Goal: Task Accomplishment & Management: Manage account settings

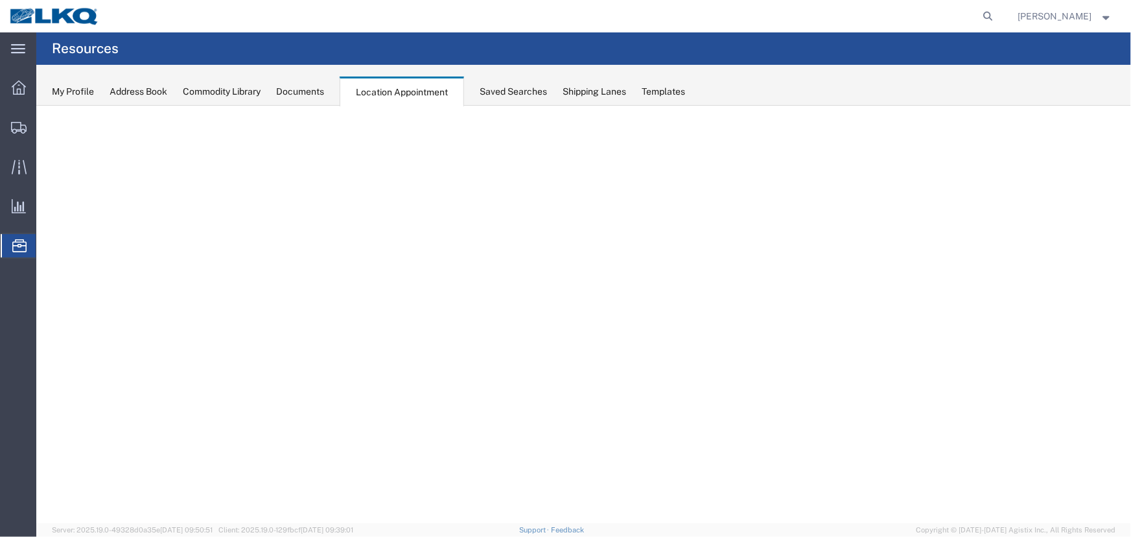
select select "27634"
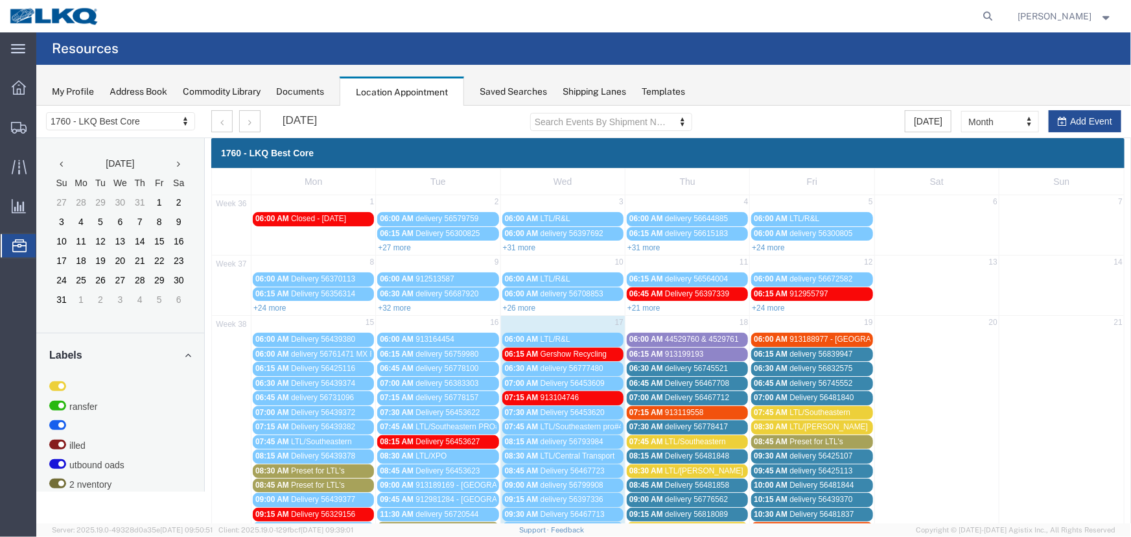
scroll to position [294, 0]
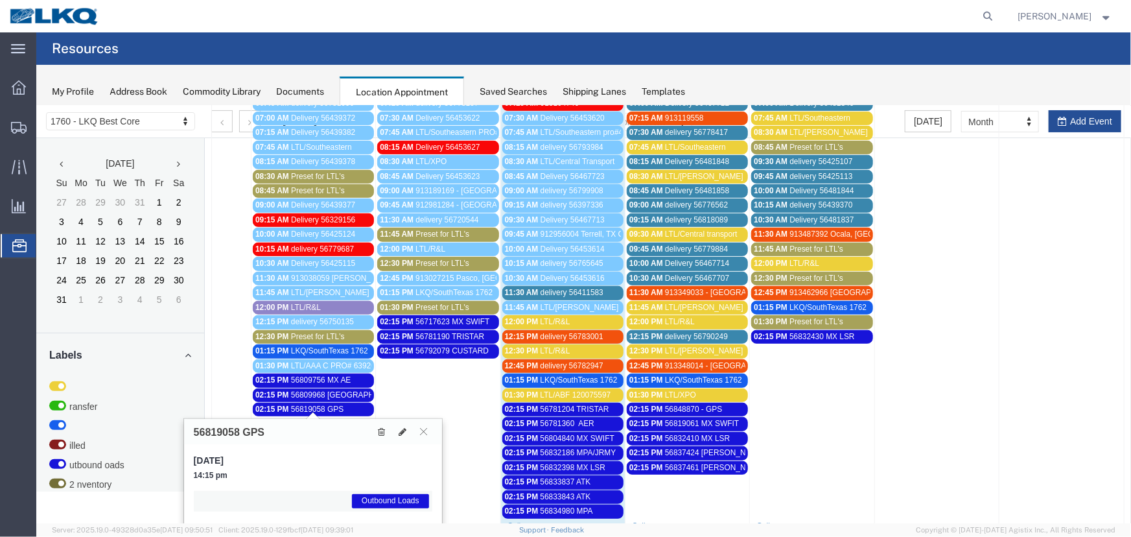
click at [703, 405] on span "56848870 - GPS" at bounding box center [693, 408] width 58 height 9
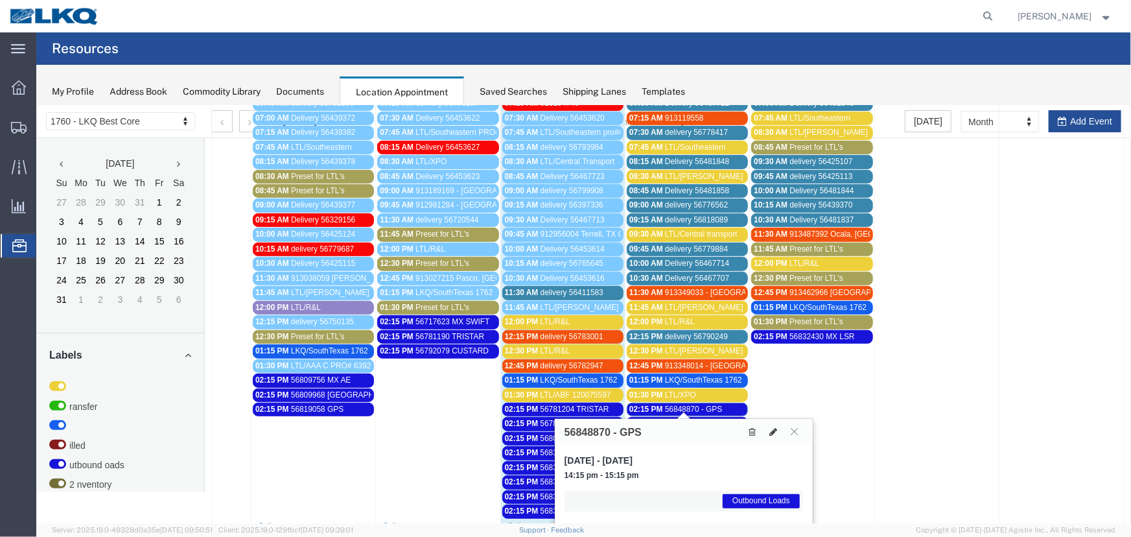
click at [772, 428] on icon at bounding box center [773, 431] width 8 height 9
select select "1"
select select "80"
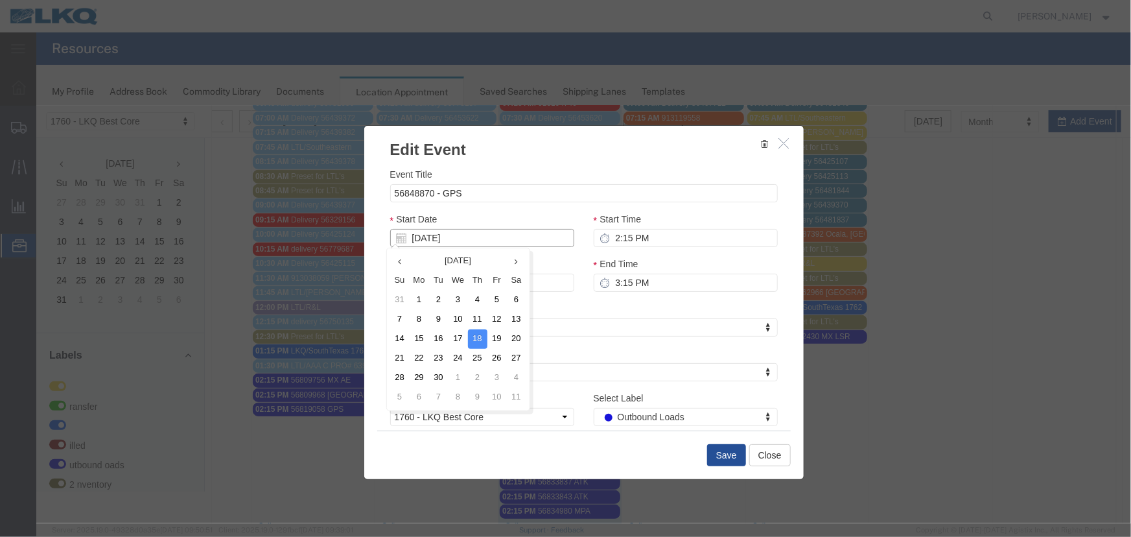
click at [547, 242] on input "[DATE]" at bounding box center [482, 237] width 184 height 18
click at [500, 335] on td "19" at bounding box center [496, 338] width 19 height 19
type input "09/19/2025"
click at [718, 447] on button "Save" at bounding box center [726, 454] width 39 height 22
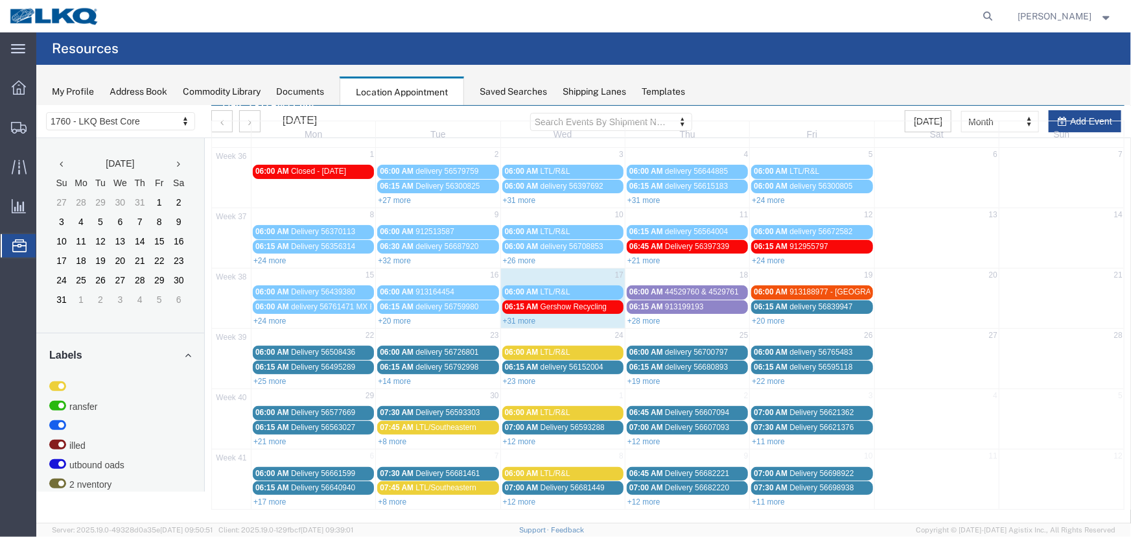
scroll to position [0, 0]
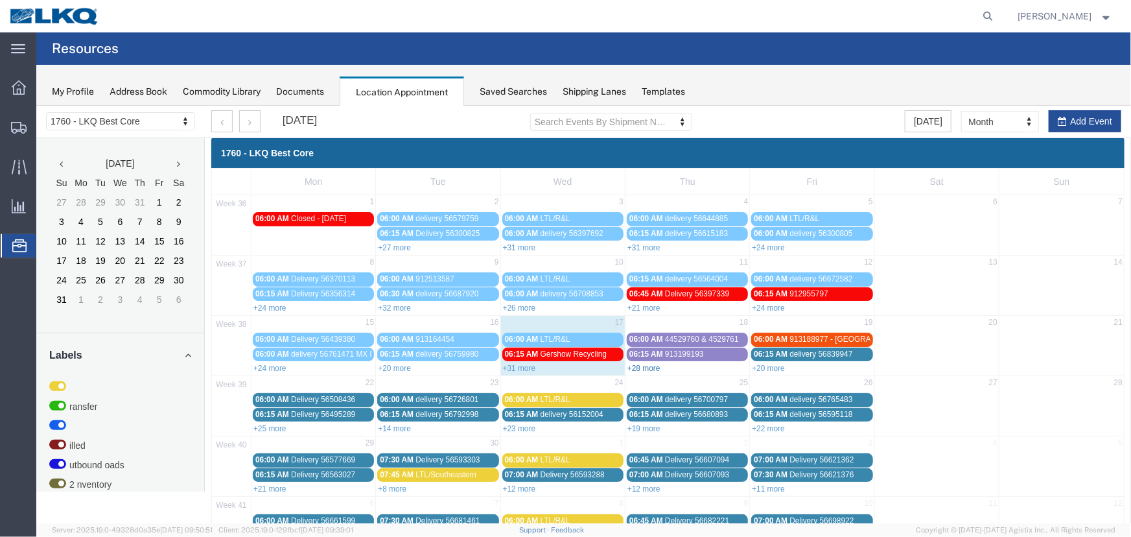
click at [648, 369] on link "+28 more" at bounding box center [643, 367] width 33 height 9
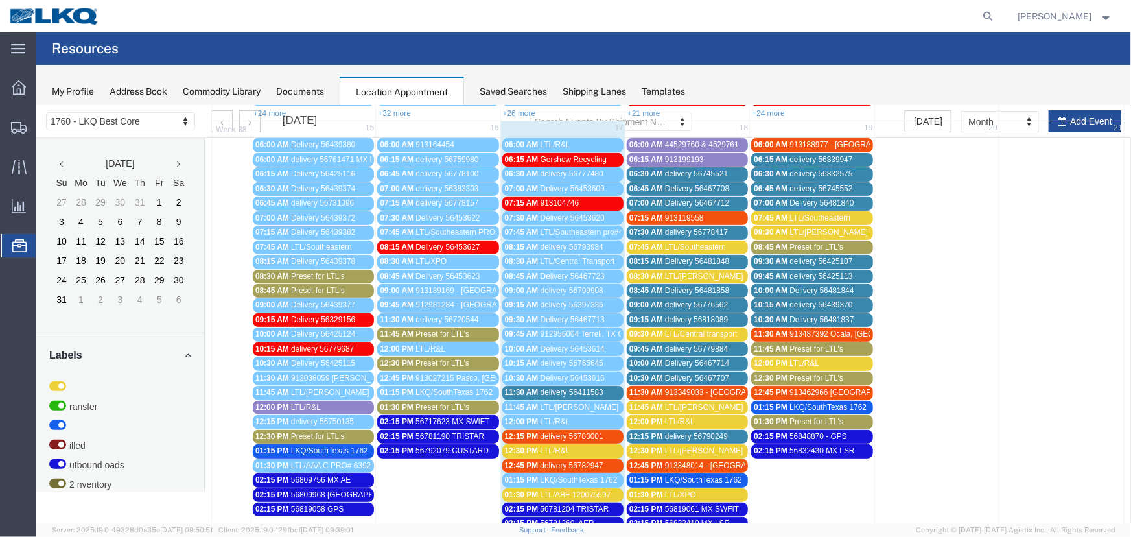
scroll to position [177, 0]
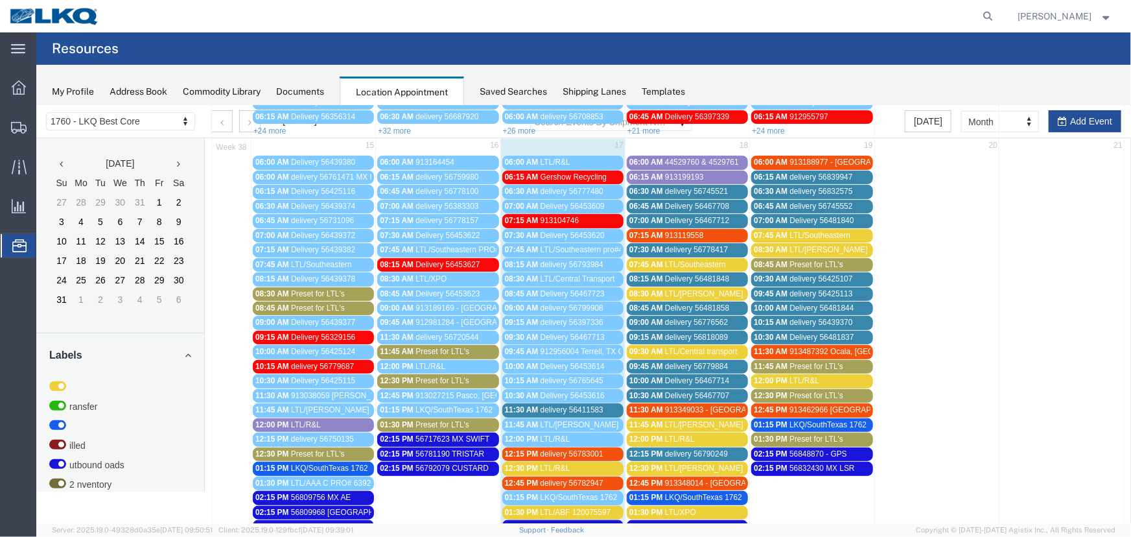
click at [659, 463] on div "12:30 PM LTL/ESTES" at bounding box center [687, 468] width 116 height 10
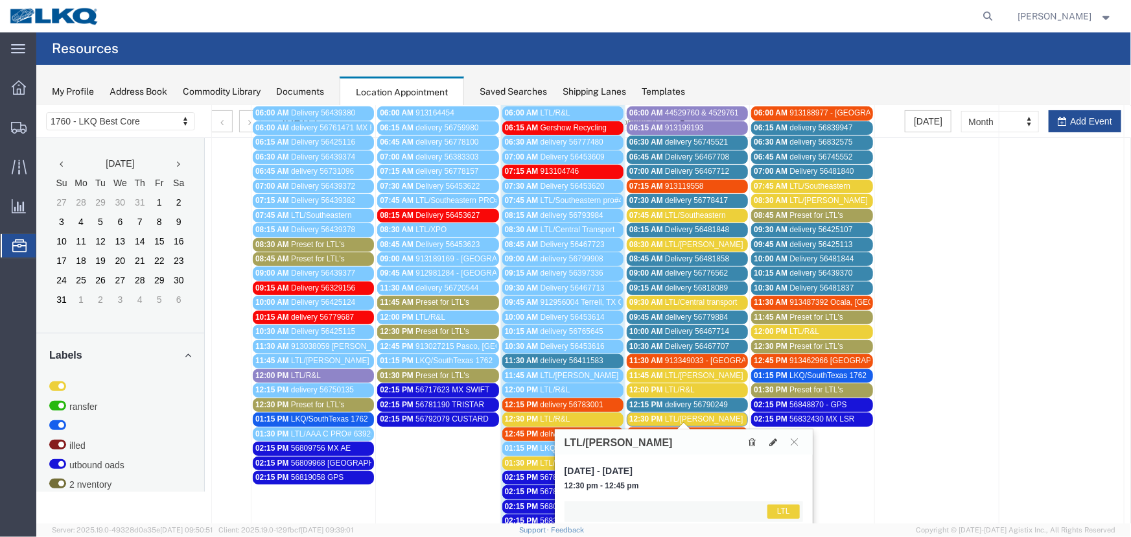
scroll to position [354, 0]
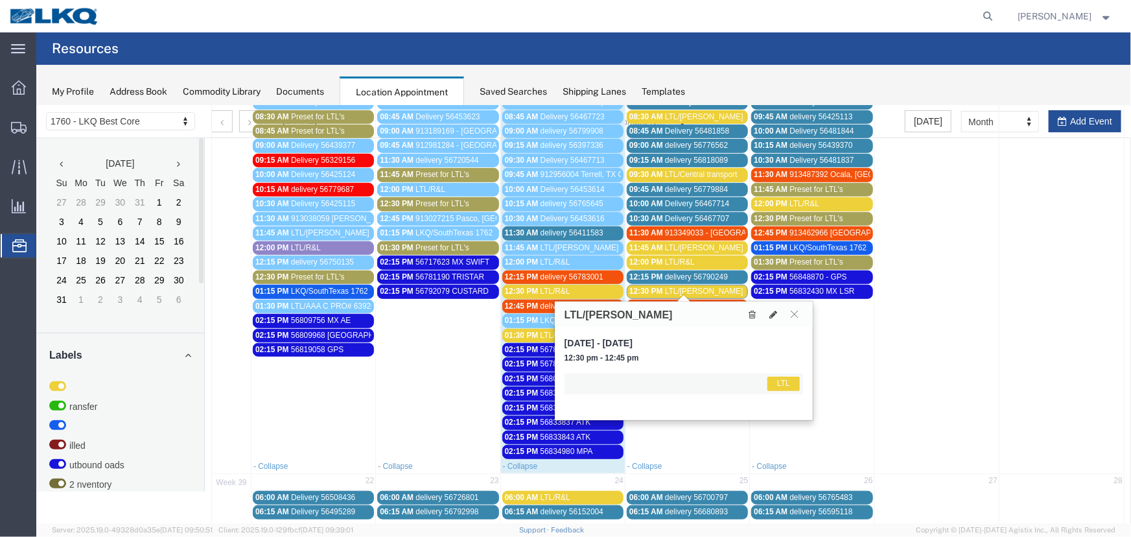
click at [791, 259] on span "Preset for LTL's" at bounding box center [816, 261] width 54 height 9
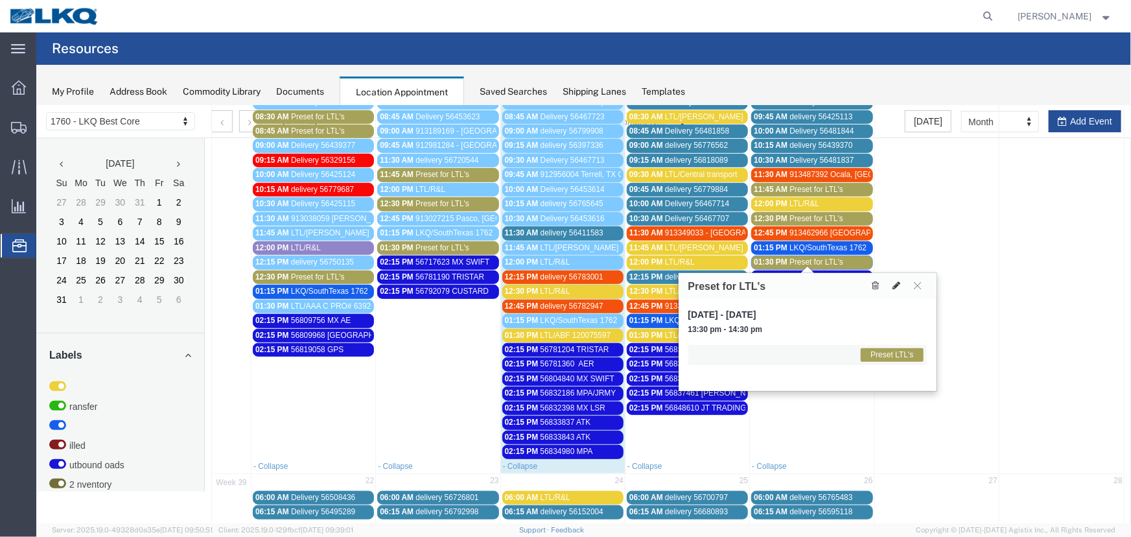
click at [891, 285] on button at bounding box center [896, 285] width 18 height 14
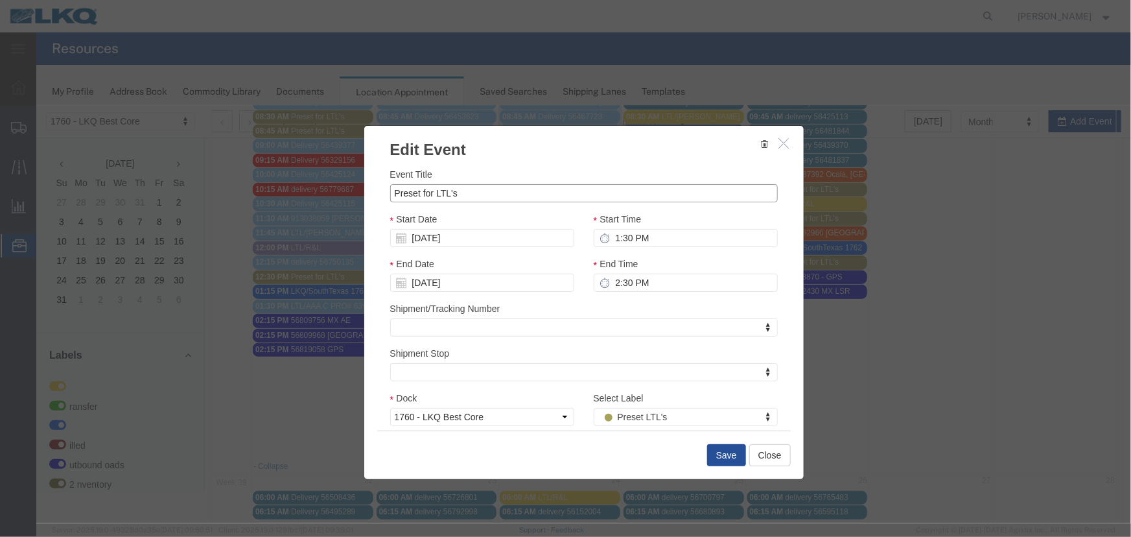
drag, startPoint x: 502, startPoint y: 193, endPoint x: 281, endPoint y: 188, distance: 220.5
click at [281, 188] on div "Edit Event Event Title Preset for LTL's Start Date 09/19/2025 Start Time 1:30 P…" at bounding box center [583, 313] width 1095 height 417
type input "LTL/Estes"
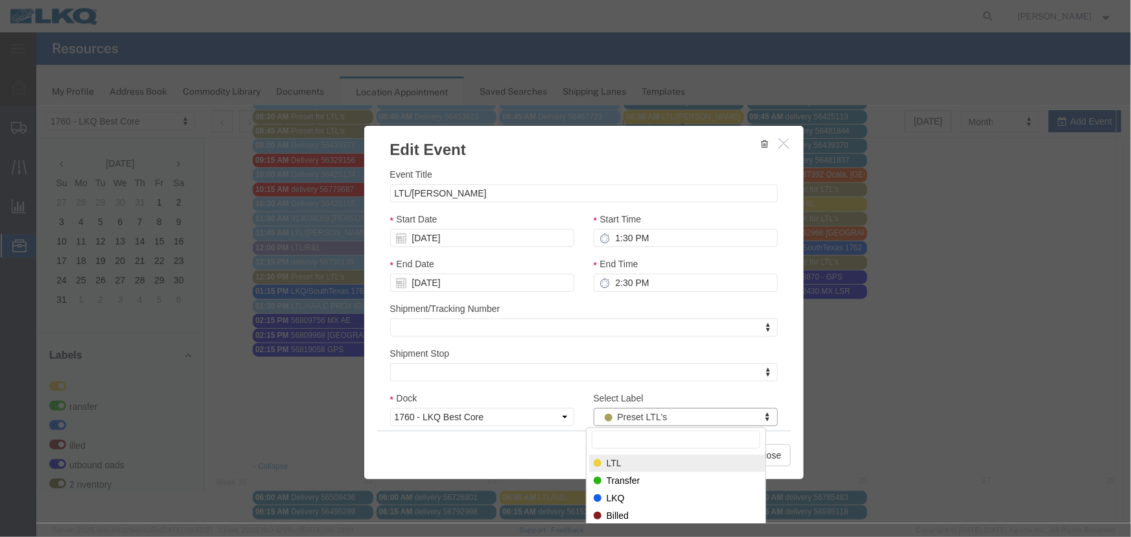
select select "25"
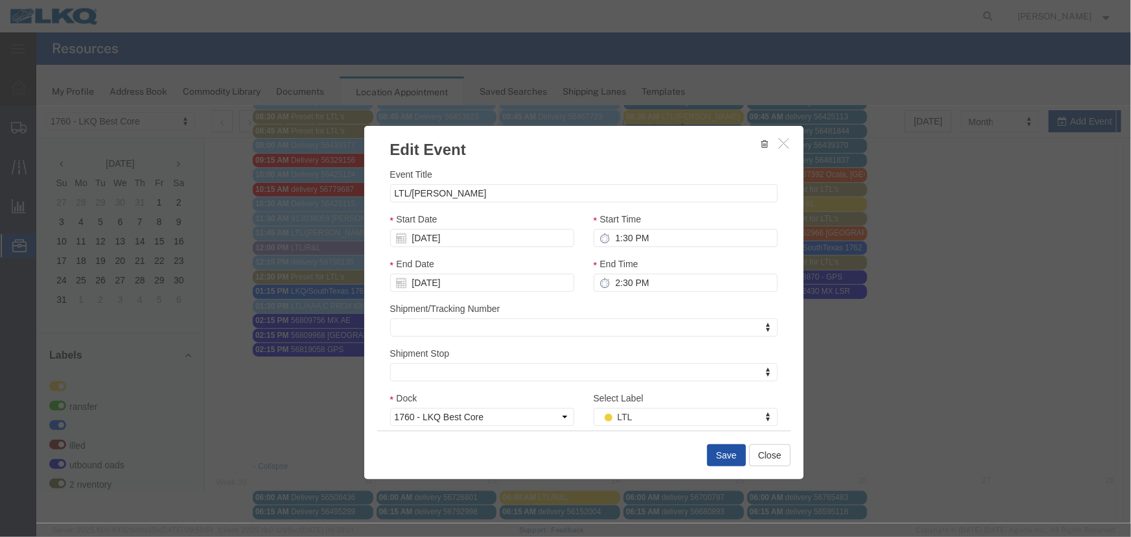
click at [729, 458] on button "Save" at bounding box center [726, 454] width 39 height 22
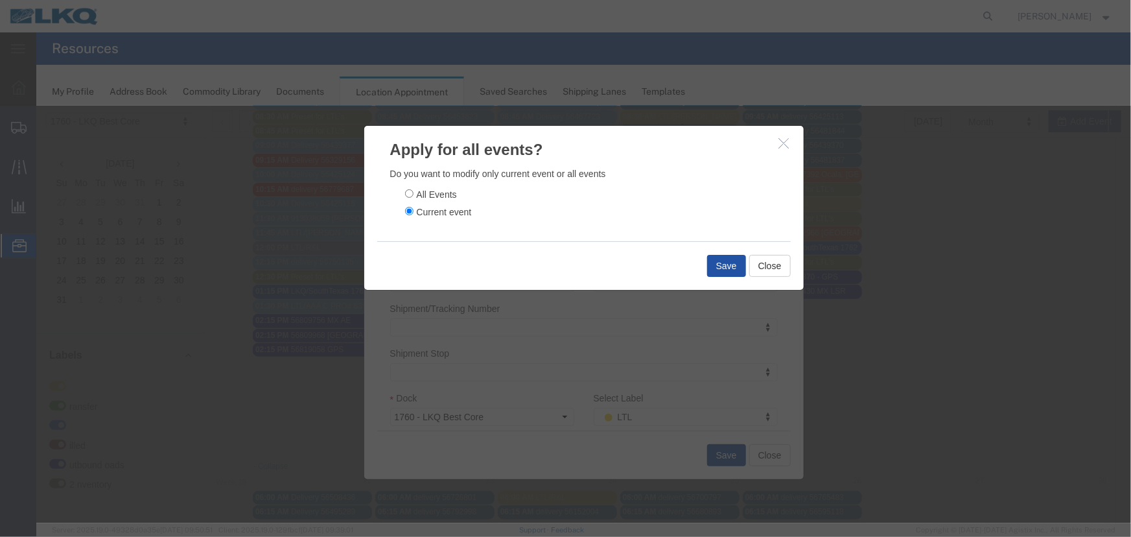
click at [716, 260] on button "Save" at bounding box center [726, 265] width 39 height 22
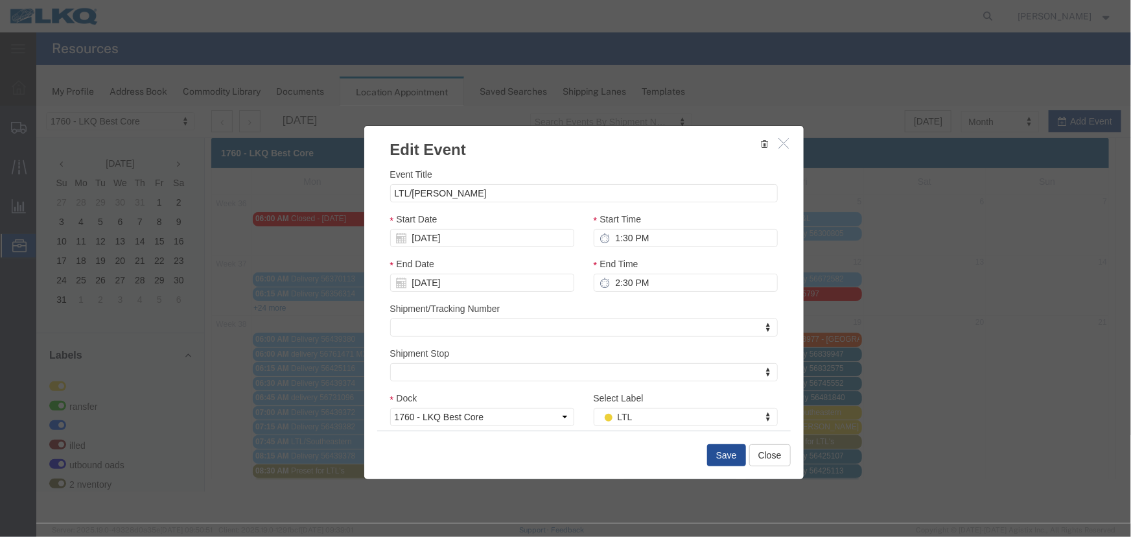
scroll to position [0, 0]
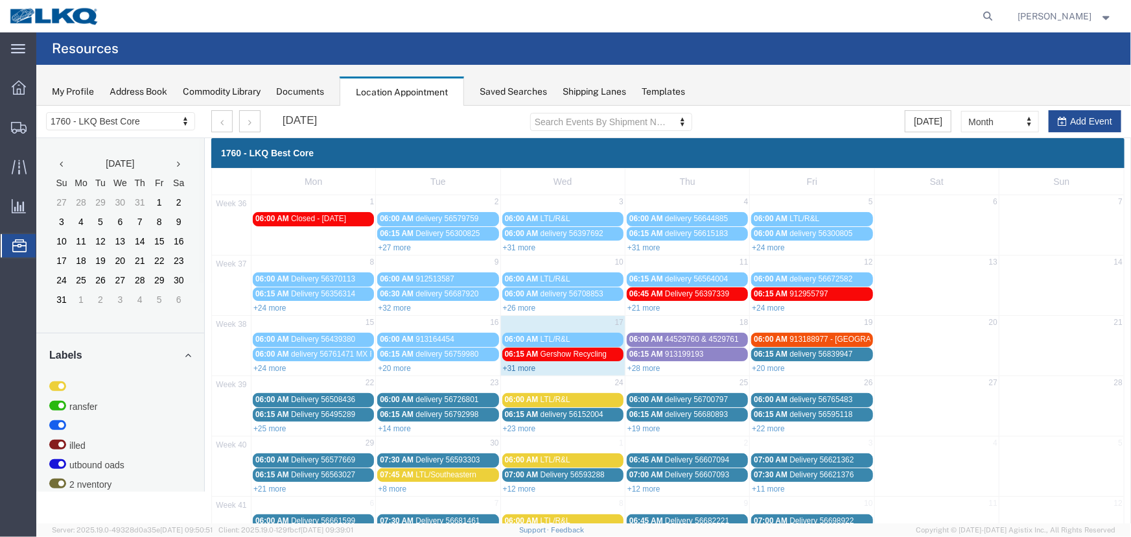
click at [521, 368] on link "+31 more" at bounding box center [518, 367] width 33 height 9
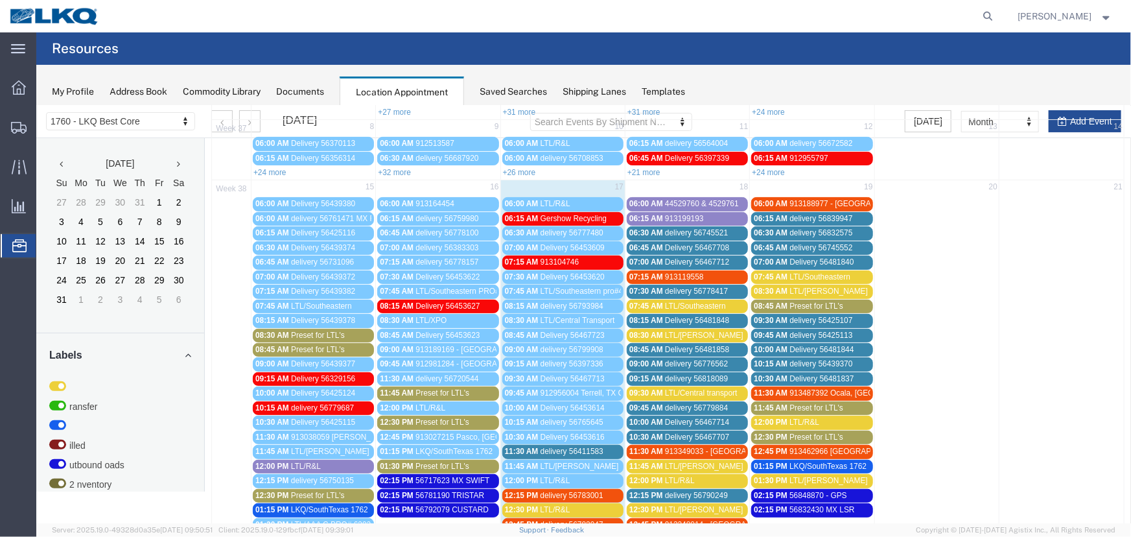
scroll to position [235, 0]
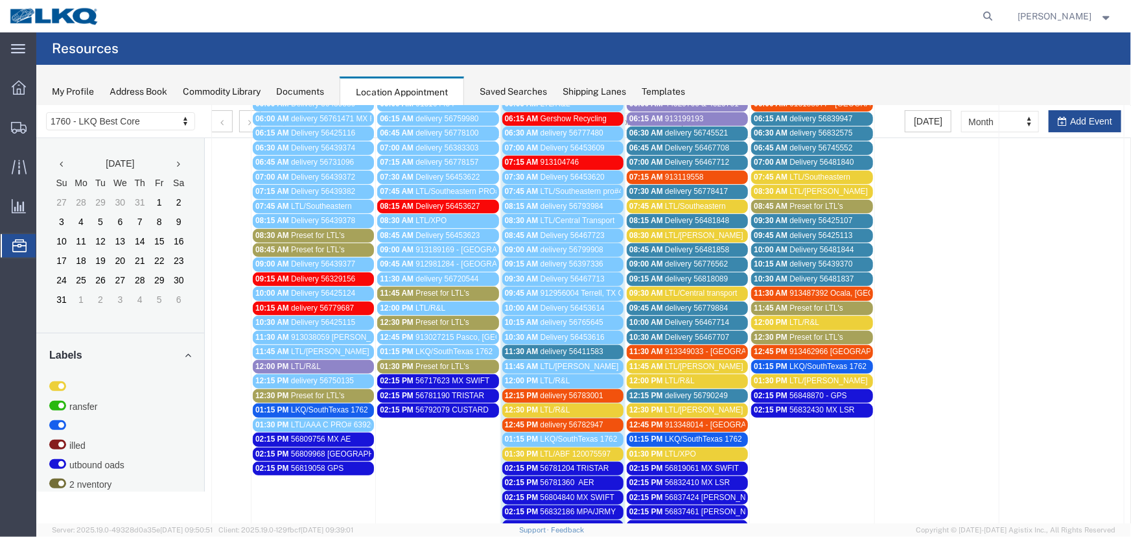
click at [600, 346] on div "11:30 AM delivery 56411583" at bounding box center [562, 351] width 116 height 10
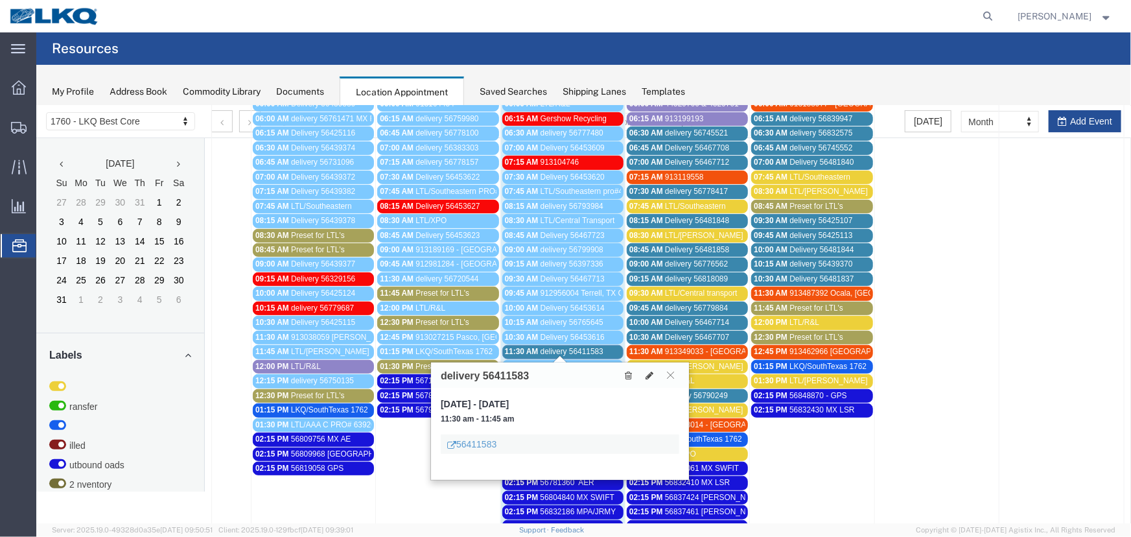
click at [582, 346] on span "delivery 56411583" at bounding box center [571, 350] width 63 height 9
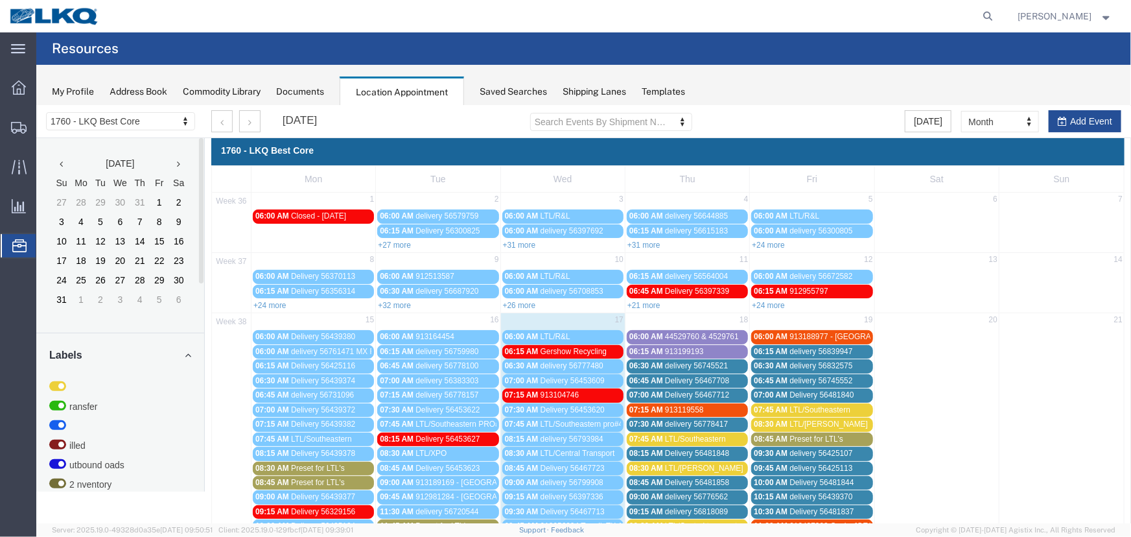
scroll to position [0, 0]
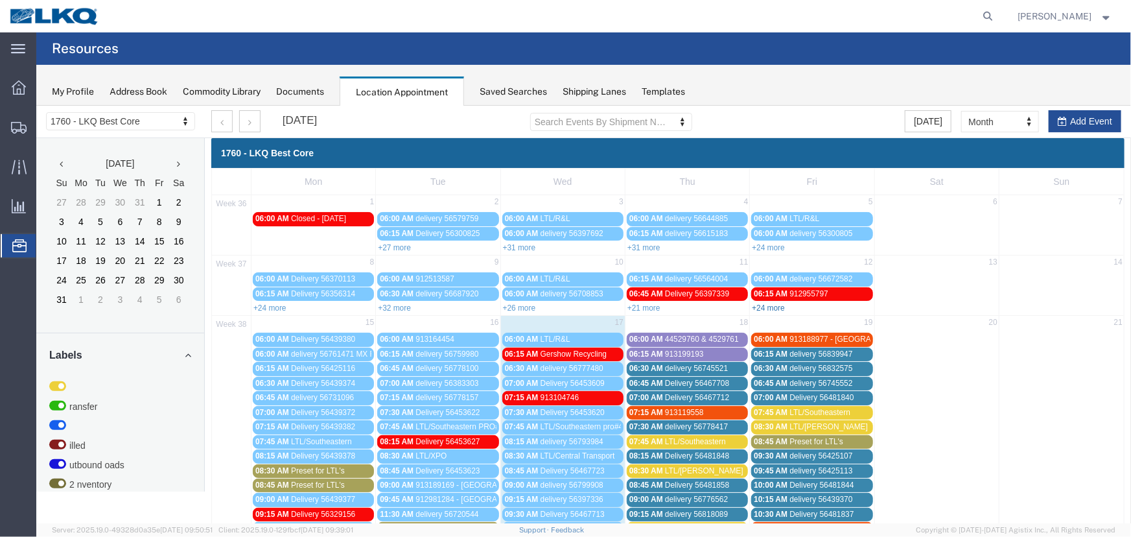
click at [777, 307] on link "+24 more" at bounding box center [767, 307] width 33 height 9
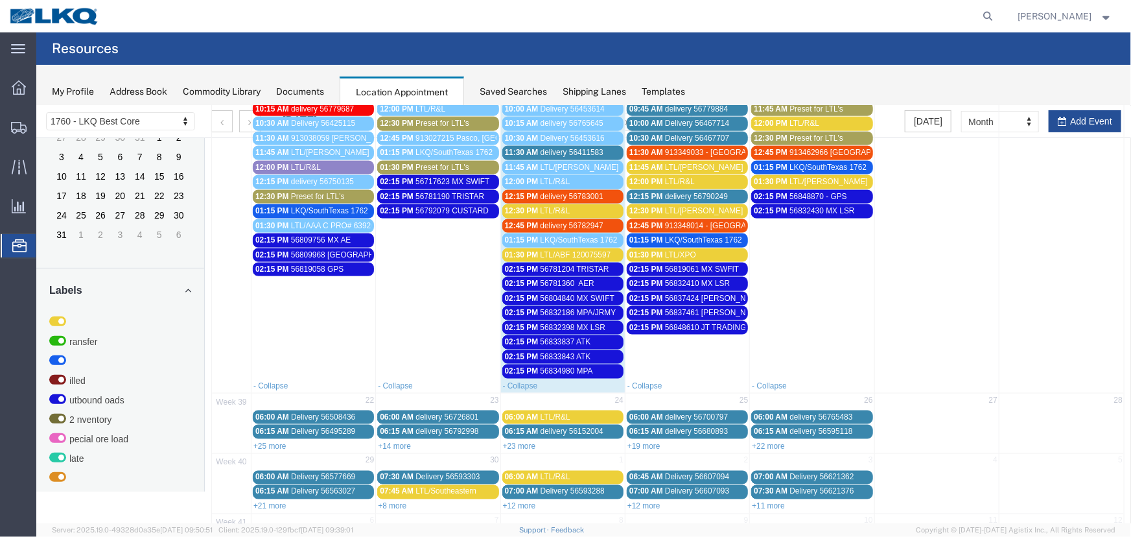
scroll to position [836, 0]
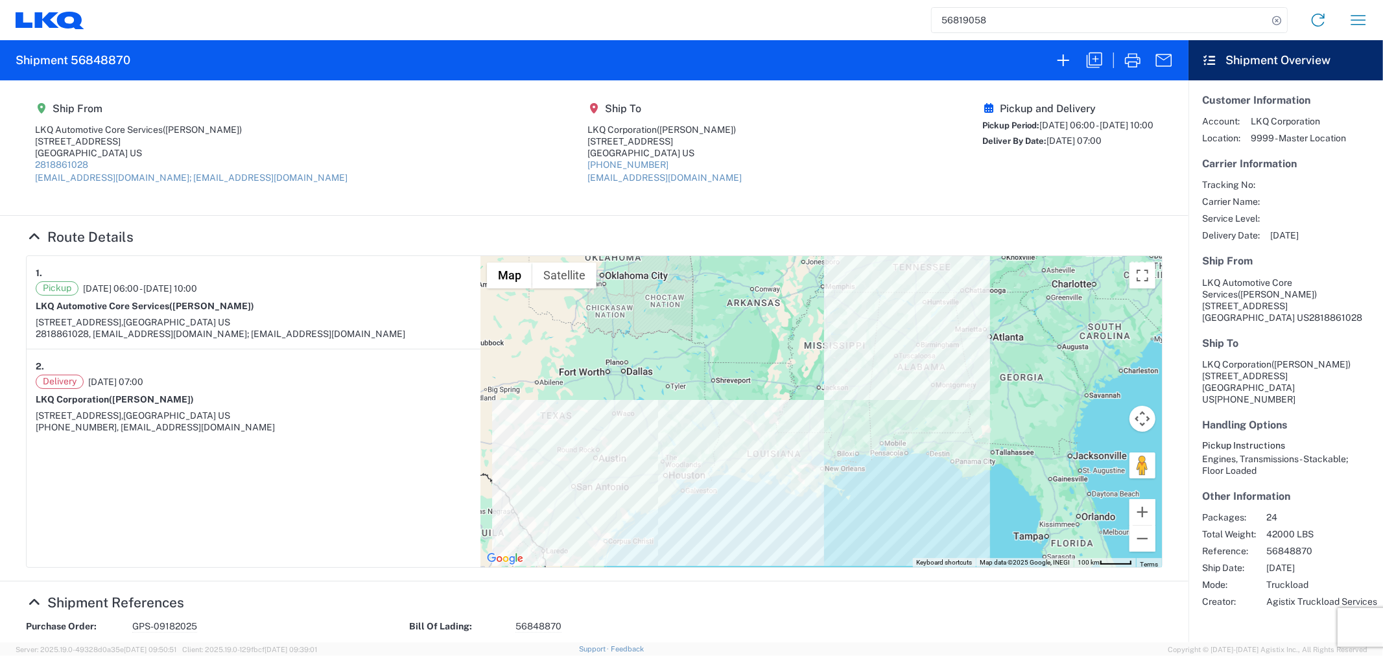
click at [399, 147] on agx-shipment-main-routing-info "Ship From LKQ Automotive Core Services ([PERSON_NAME]) [STREET_ADDRESS] 2818861…" at bounding box center [594, 147] width 1136 height 109
click at [839, 147] on agx-shipment-main-routing-info "Ship From LKQ Automotive Core Services ([PERSON_NAME]) [STREET_ADDRESS] 2818861…" at bounding box center [594, 147] width 1136 height 109
